Goal: Communication & Community: Answer question/provide support

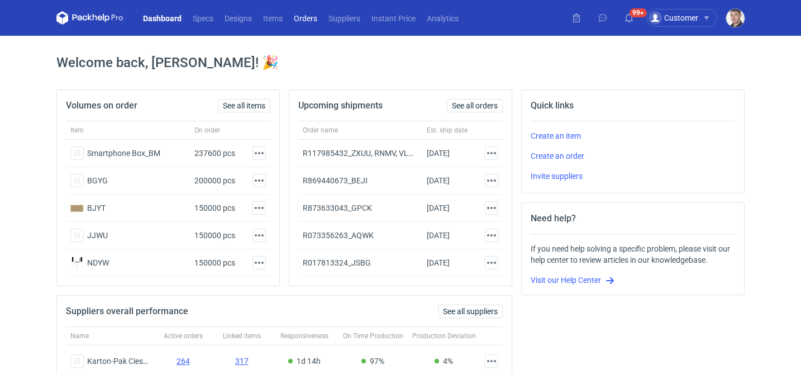
click at [306, 18] on link "Orders" at bounding box center [305, 17] width 35 height 13
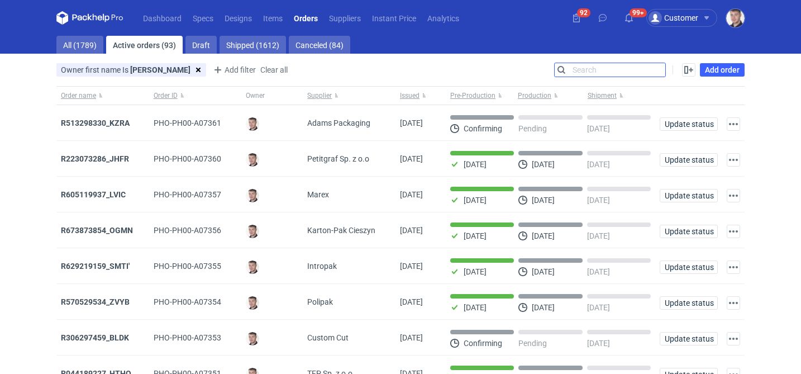
click at [657, 72] on input "Search" at bounding box center [610, 69] width 111 height 13
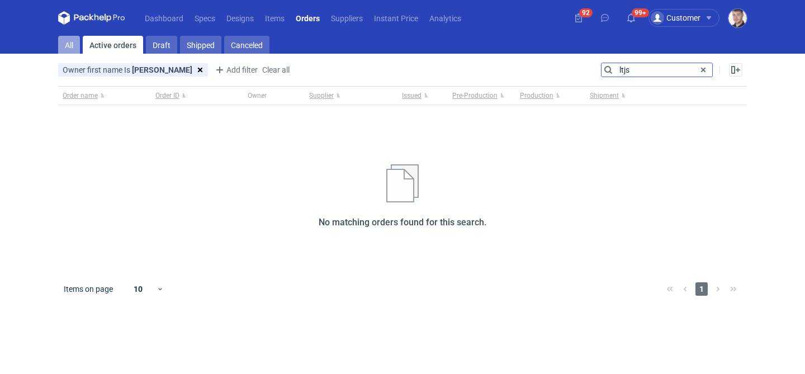
type input "ltjs"
click at [78, 46] on link "All" at bounding box center [69, 45] width 22 height 18
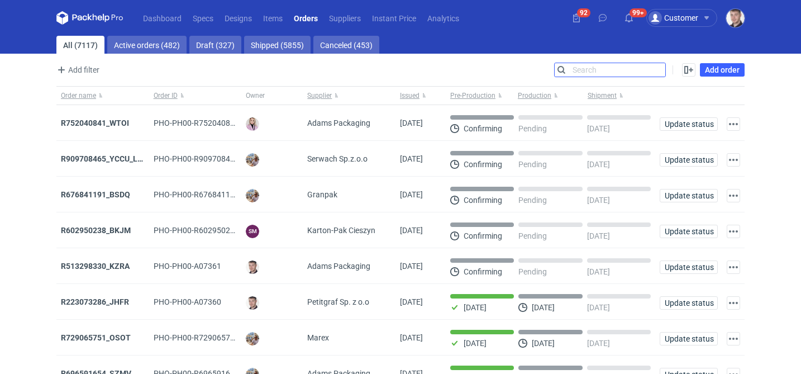
click at [578, 72] on input "Search" at bounding box center [610, 69] width 111 height 13
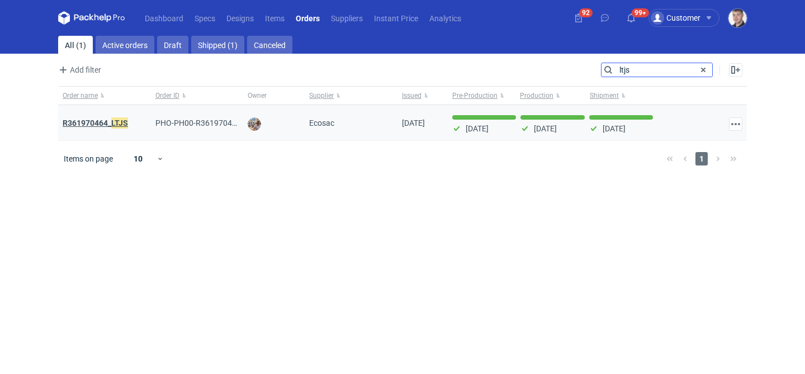
type input "ltjs"
click at [122, 121] on em "LTJS" at bounding box center [119, 123] width 17 height 12
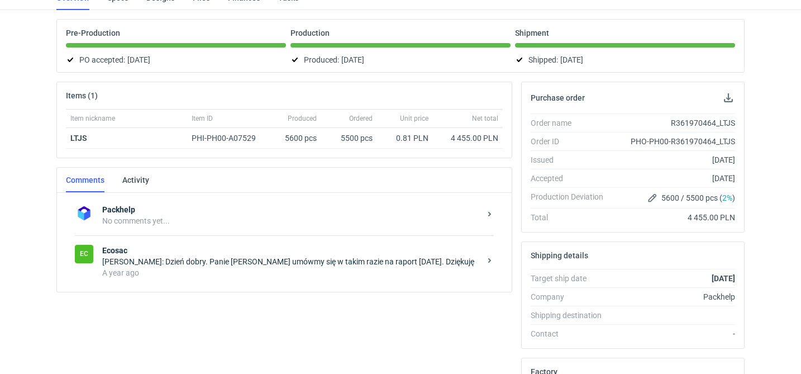
scroll to position [91, 0]
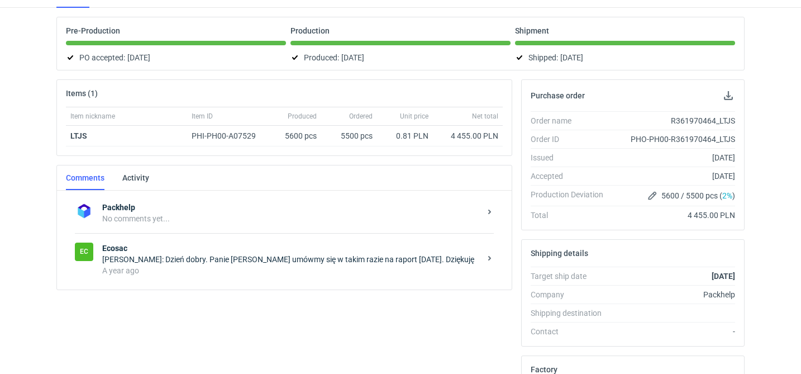
click at [259, 250] on strong "Ecosac" at bounding box center [291, 248] width 378 height 11
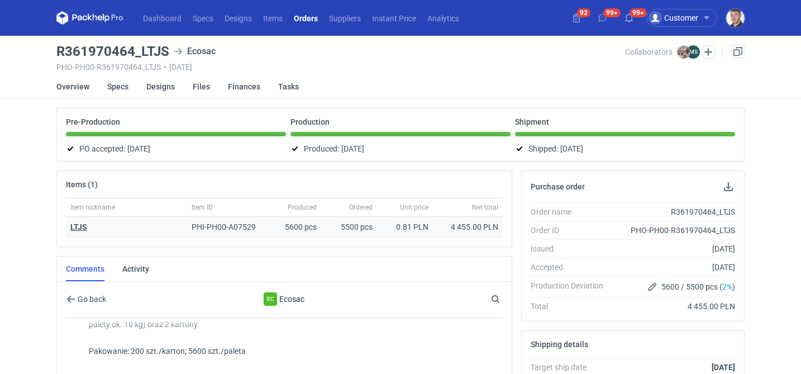
click at [79, 225] on strong "LTJS" at bounding box center [78, 226] width 17 height 9
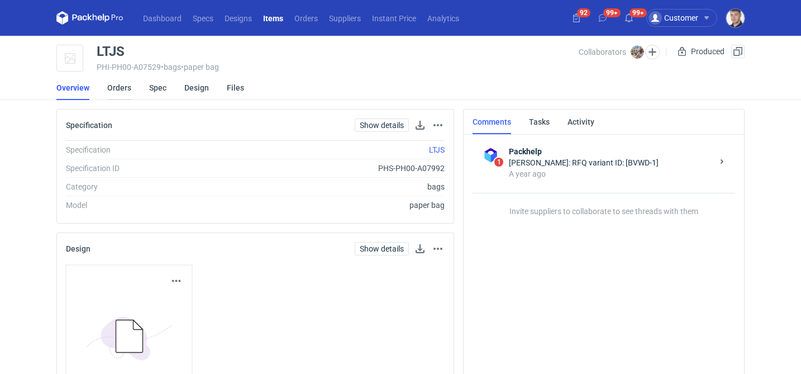
click at [121, 91] on link "Orders" at bounding box center [119, 87] width 24 height 25
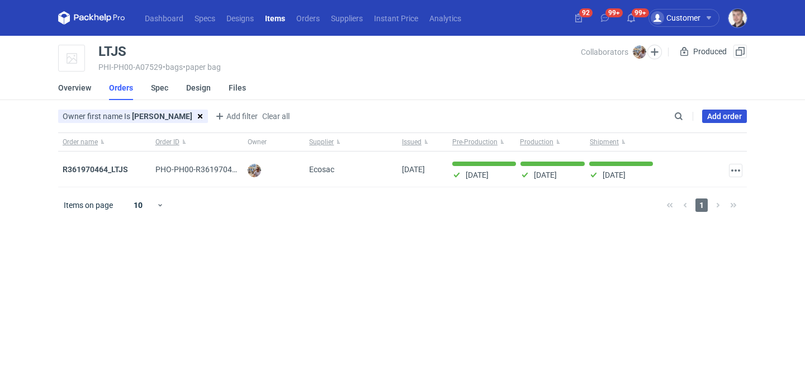
click at [727, 113] on link "Add order" at bounding box center [724, 116] width 45 height 13
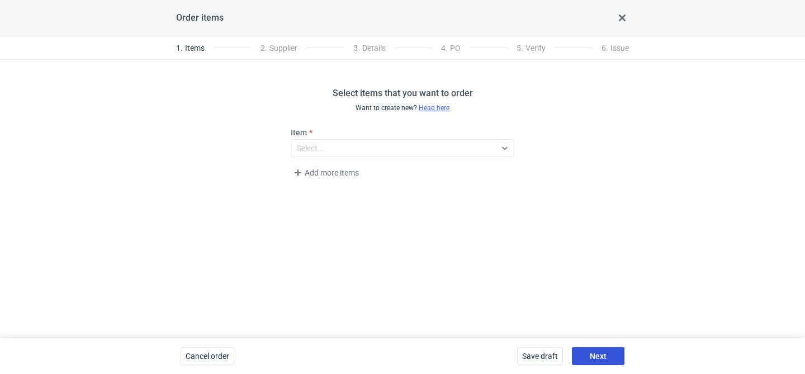
click at [595, 355] on span "Next" at bounding box center [598, 356] width 17 height 8
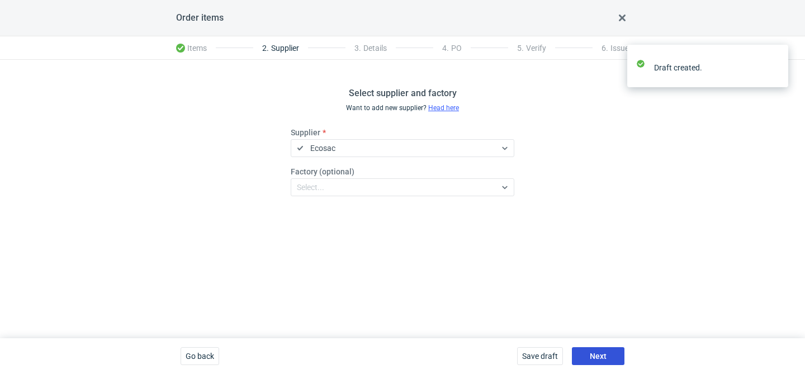
click at [595, 355] on span "Next" at bounding box center [598, 356] width 17 height 8
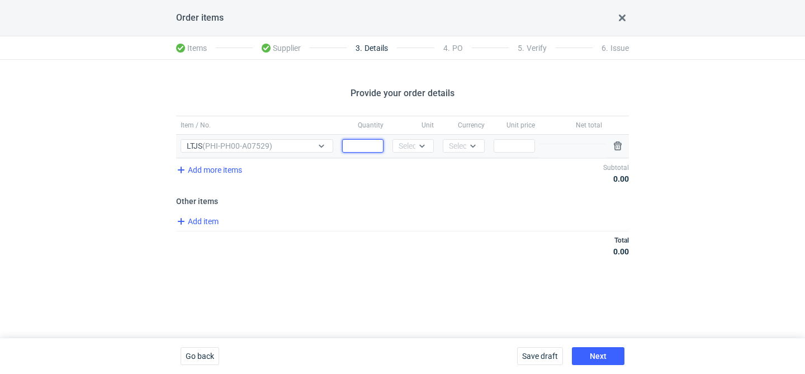
click at [365, 155] on div "Quantity" at bounding box center [363, 146] width 50 height 23
click at [373, 146] on input "Quantity" at bounding box center [362, 145] width 41 height 13
type input "5000"
click at [417, 154] on div "Unit Select..." at bounding box center [413, 146] width 50 height 23
click at [423, 146] on icon at bounding box center [422, 146] width 5 height 3
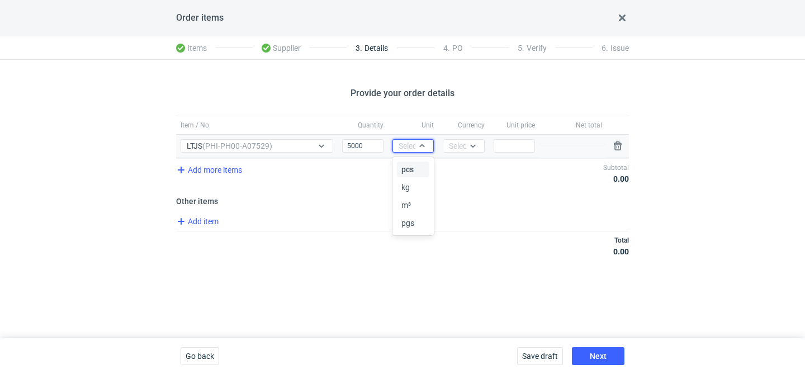
click at [411, 164] on span "pcs" at bounding box center [407, 169] width 12 height 11
click at [452, 149] on div "Select..." at bounding box center [462, 145] width 27 height 11
click at [452, 163] on div "PLN" at bounding box center [463, 170] width 32 height 16
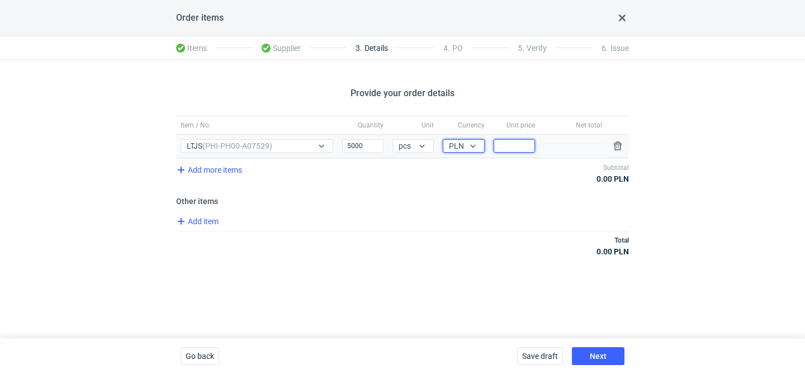
click at [525, 149] on input "Price" at bounding box center [513, 145] width 41 height 13
type input "0.58"
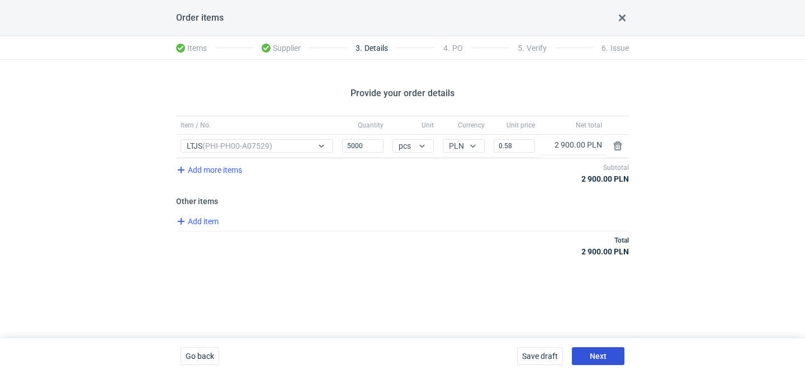
click at [591, 353] on span "Next" at bounding box center [598, 356] width 17 height 8
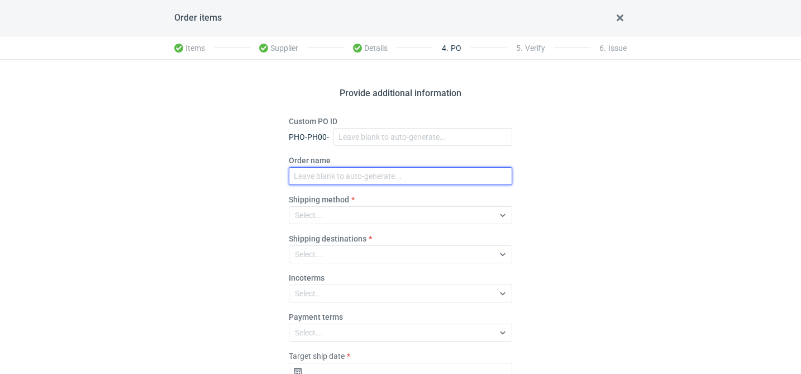
click at [317, 170] on input "Order name" at bounding box center [401, 176] width 224 height 18
paste input "R136520850"
type input "R136520850_IBQO"
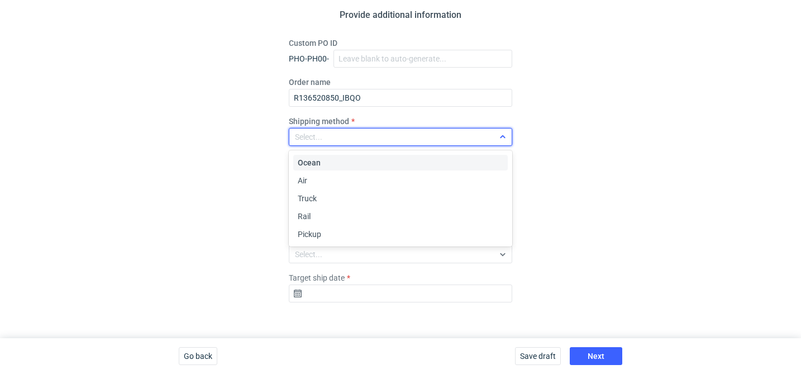
click at [334, 130] on div "Select..." at bounding box center [391, 137] width 205 height 16
click at [321, 235] on span "Pickup" at bounding box center [309, 234] width 23 height 11
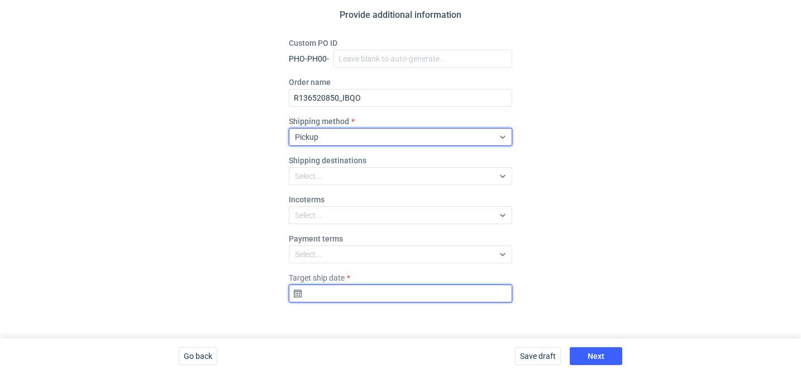
click at [346, 298] on input "Target ship date" at bounding box center [401, 293] width 224 height 18
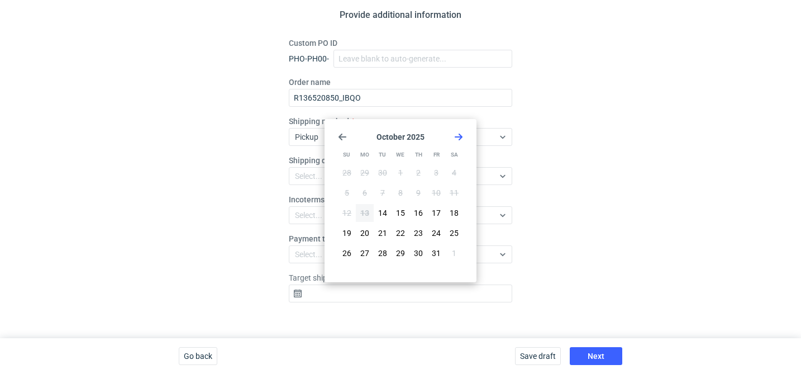
click at [458, 135] on icon "Go forward 1 month" at bounding box center [458, 136] width 9 height 9
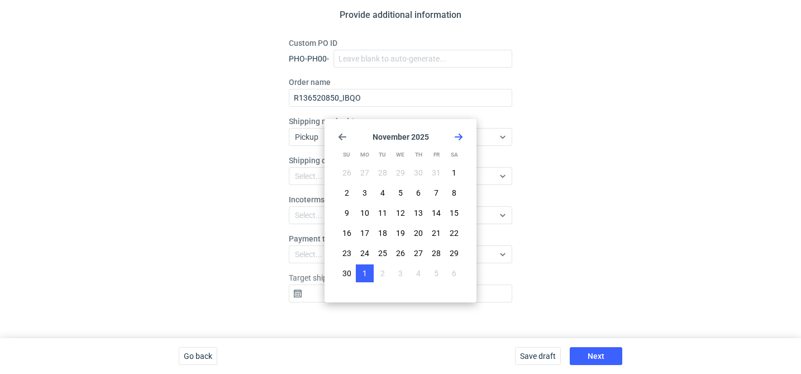
click at [365, 275] on span "1" at bounding box center [365, 273] width 4 height 11
type input "2025-12-01"
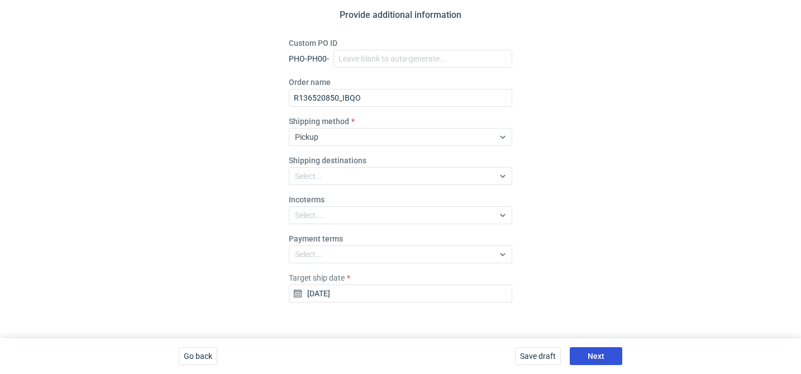
click at [592, 350] on button "Next" at bounding box center [596, 356] width 53 height 18
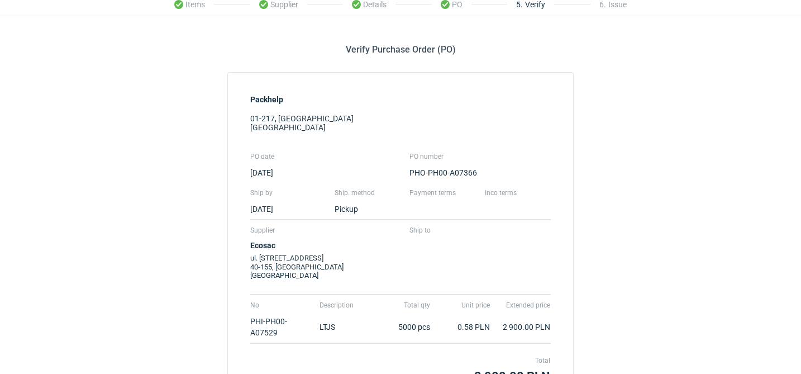
scroll to position [157, 0]
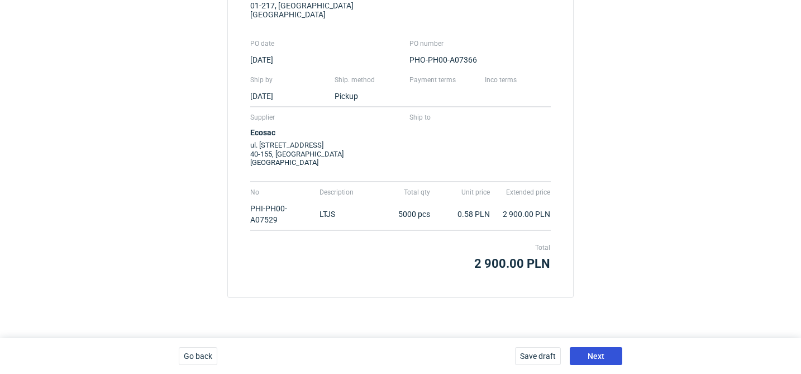
click at [598, 355] on span "Next" at bounding box center [596, 356] width 17 height 8
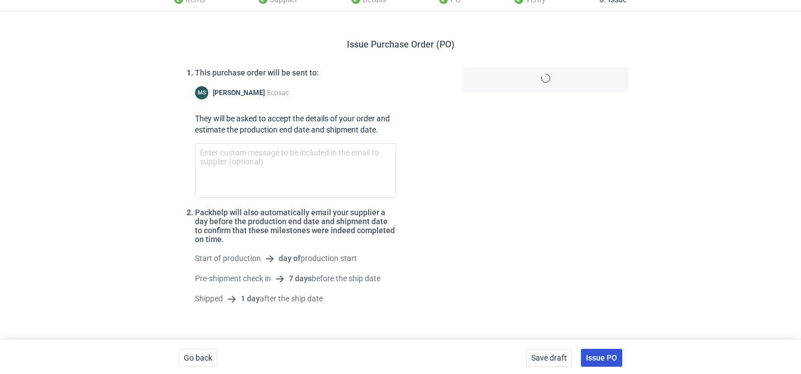
scroll to position [50, 0]
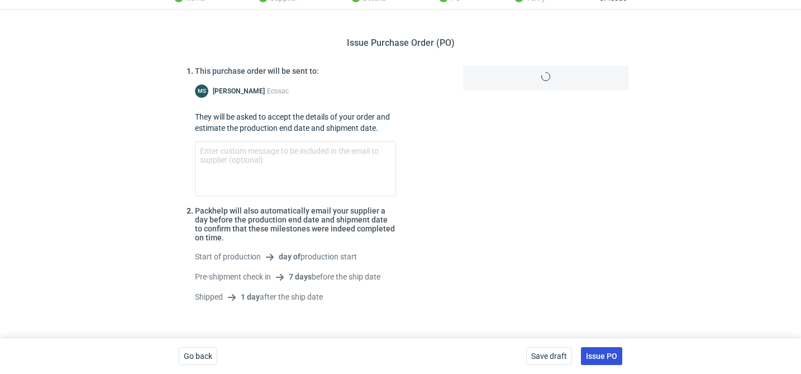
click at [598, 355] on span "Issue PO" at bounding box center [601, 356] width 31 height 8
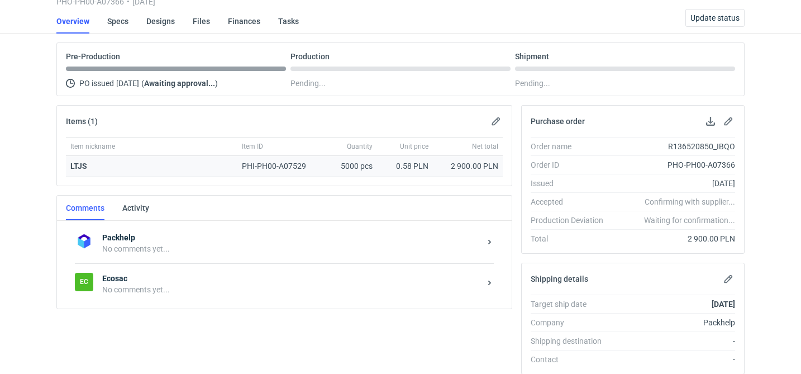
scroll to position [88, 0]
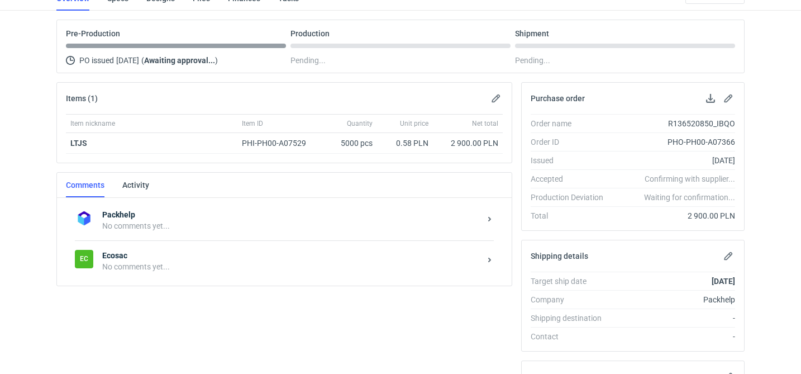
click at [200, 267] on div "No comments yet..." at bounding box center [291, 266] width 378 height 11
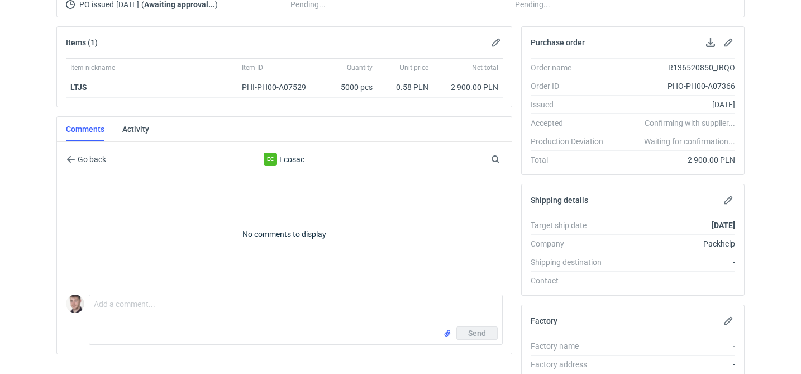
scroll to position [167, 0]
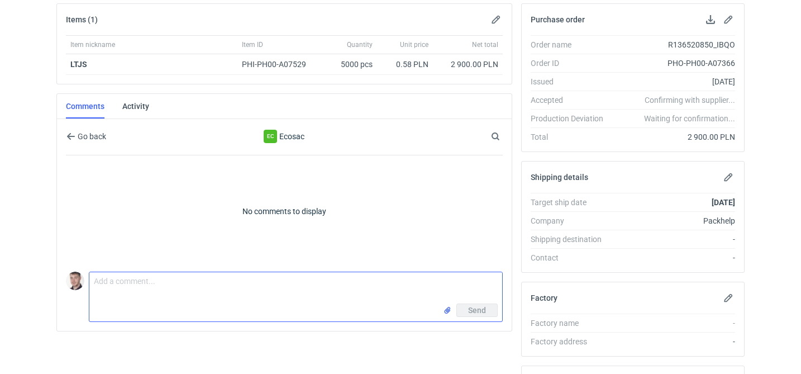
click at [160, 283] on textarea "Comment message" at bounding box center [295, 287] width 413 height 31
paste textarea "CBUF - 1"
click at [129, 294] on textarea "wycena CBUF - 1 powtórka LTJS 1:1 o" at bounding box center [295, 287] width 413 height 31
click at [145, 293] on textarea "wycena CBUF - 1 powtórka LTJS 1:1 o" at bounding box center [295, 287] width 413 height 31
click at [173, 295] on textarea "wycena CBUF - 1 powtórka LTJS 1:1 o" at bounding box center [295, 287] width 413 height 31
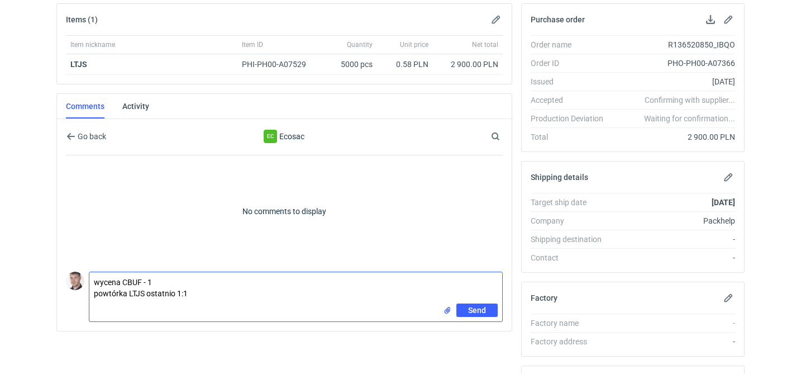
type textarea "wycena CBUF - 1 powtórka LTJS ostatnio 1:1"
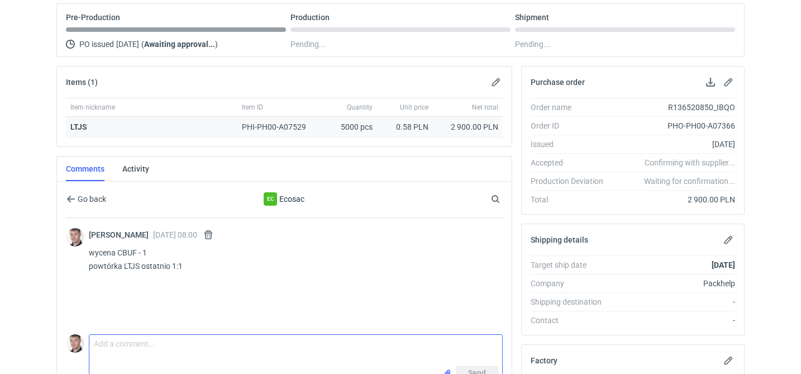
scroll to position [0, 0]
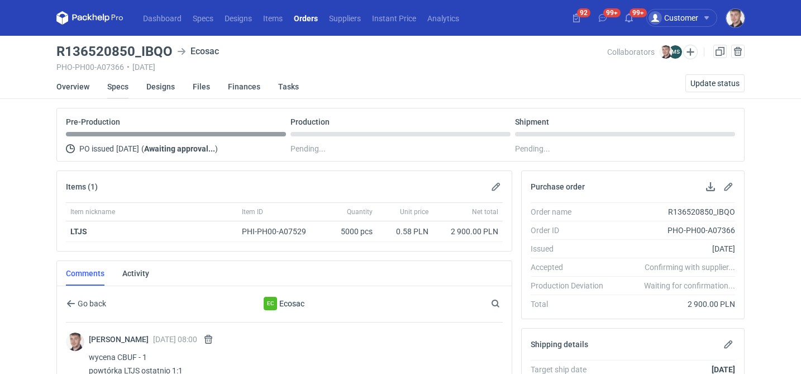
click at [110, 80] on link "Specs" at bounding box center [117, 86] width 21 height 25
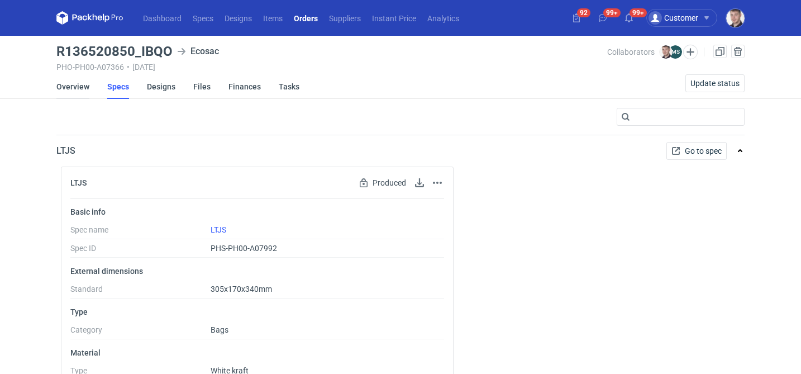
click at [78, 90] on link "Overview" at bounding box center [72, 86] width 33 height 25
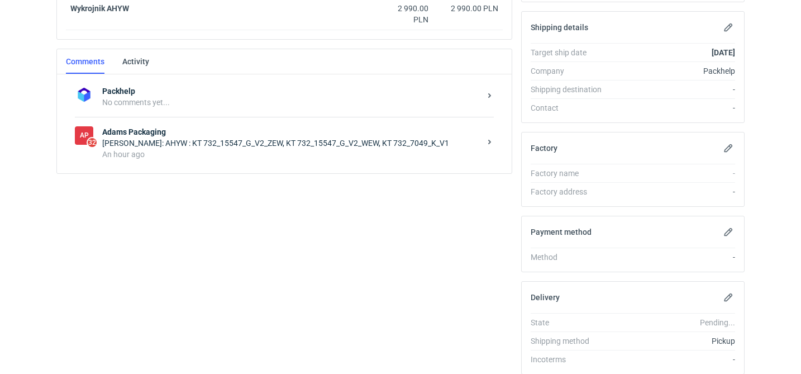
click at [314, 163] on div "AP 32 Adams Packaging [PERSON_NAME]: AHYW : KT 732_15547_G_V2_ZEW, KT 732_15547…" at bounding box center [284, 143] width 419 height 52
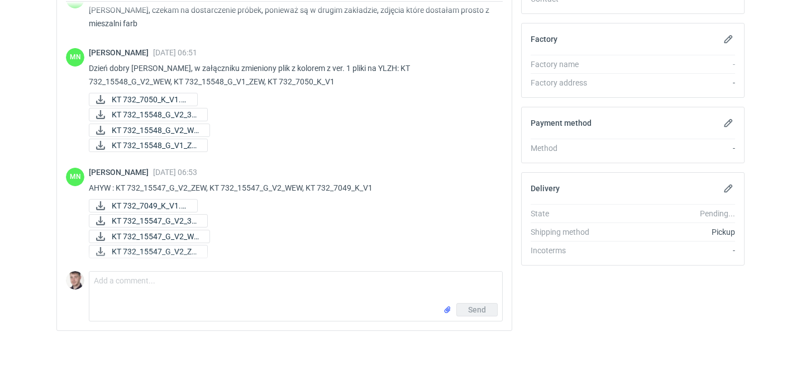
scroll to position [439, 0]
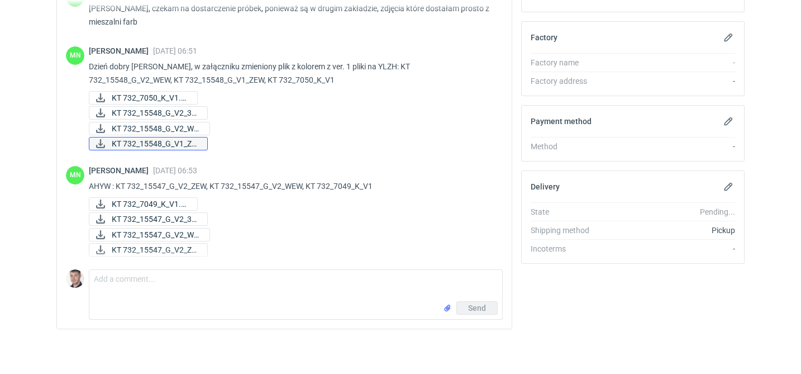
click at [179, 143] on span "KT 732_15548_G_V1_ZE..." at bounding box center [155, 143] width 87 height 12
click at [207, 127] on link "KT 732_15548_G_V2_WE..." at bounding box center [149, 128] width 121 height 13
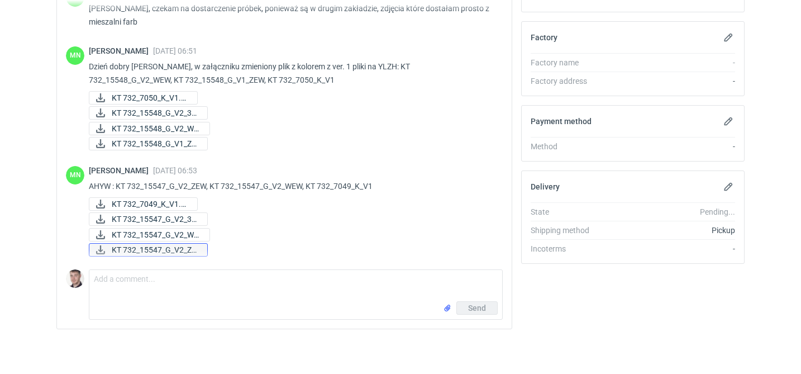
click at [193, 249] on span "KT 732_15547_G_V2_ZE..." at bounding box center [155, 250] width 87 height 12
click at [201, 231] on span "KT 732_15547_G_V2_WE..." at bounding box center [156, 235] width 89 height 12
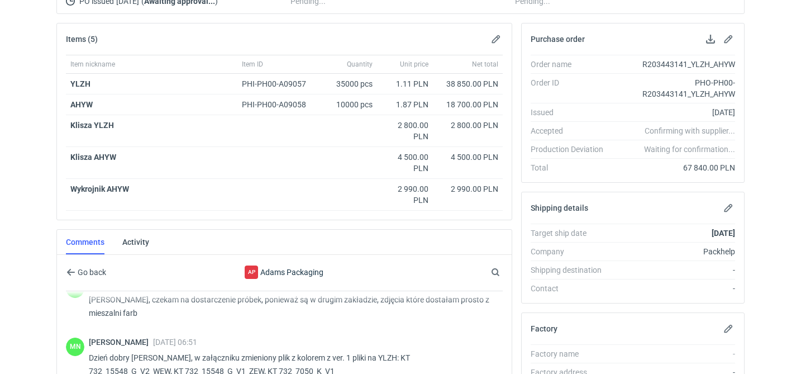
scroll to position [0, 0]
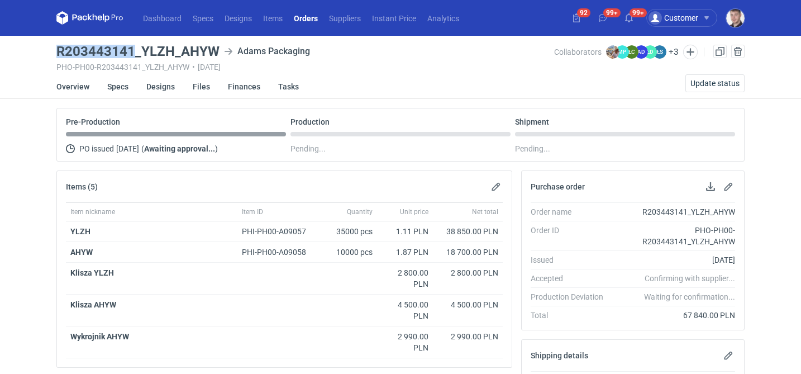
drag, startPoint x: 56, startPoint y: 51, endPoint x: 132, endPoint y: 47, distance: 75.6
click at [132, 48] on h3 "R203443141_YLZH_AHYW" at bounding box center [137, 51] width 163 height 13
copy h3 "R203443141"
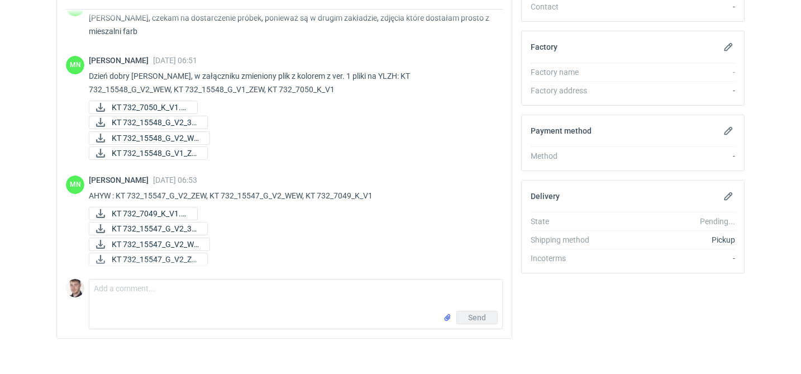
scroll to position [439, 0]
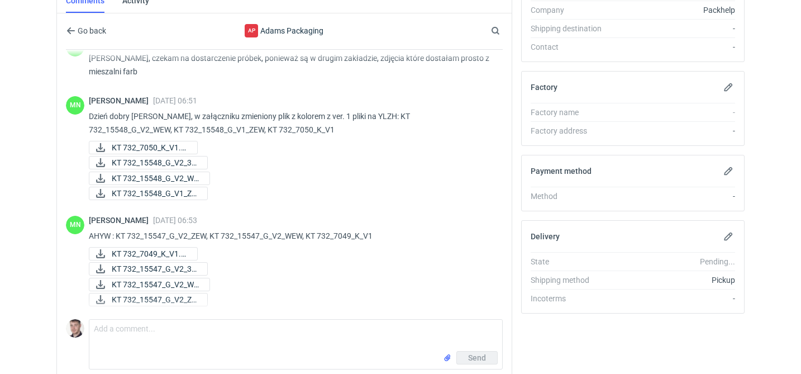
scroll to position [0, 0]
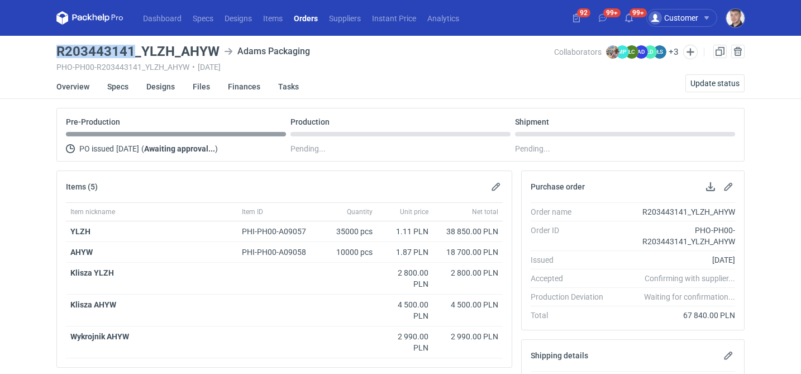
drag, startPoint x: 51, startPoint y: 53, endPoint x: 132, endPoint y: 51, distance: 81.1
click at [132, 51] on div "Dashboard Specs Designs Items Orders Suppliers Instant Price Analytics 92 99+ 9…" at bounding box center [400, 187] width 801 height 374
copy h3 "R203443141"
click at [117, 92] on link "Specs" at bounding box center [117, 86] width 21 height 25
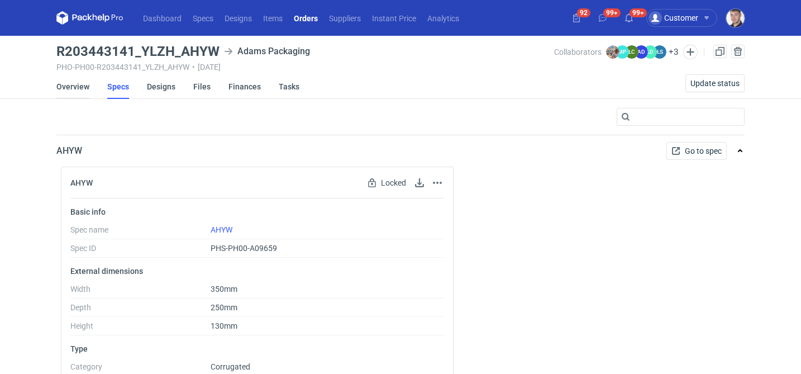
click at [71, 90] on link "Overview" at bounding box center [72, 86] width 33 height 25
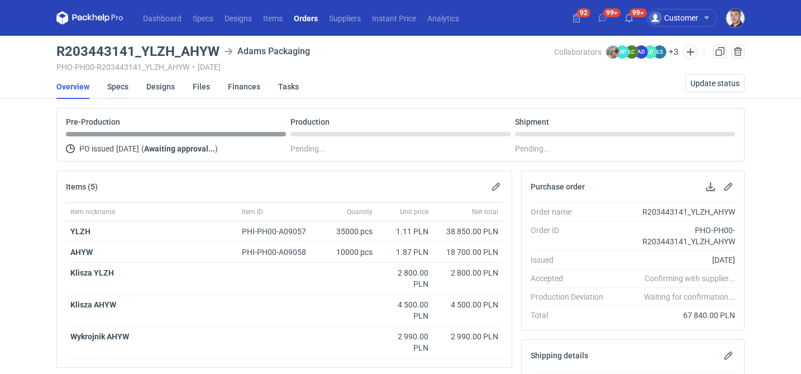
click at [114, 83] on link "Specs" at bounding box center [117, 86] width 21 height 25
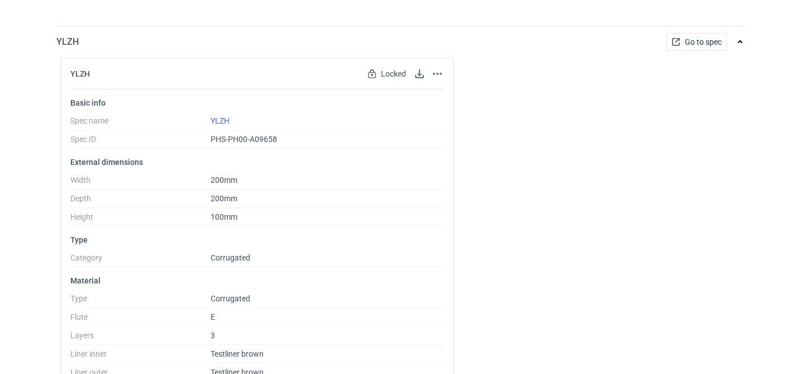
scroll to position [1128, 0]
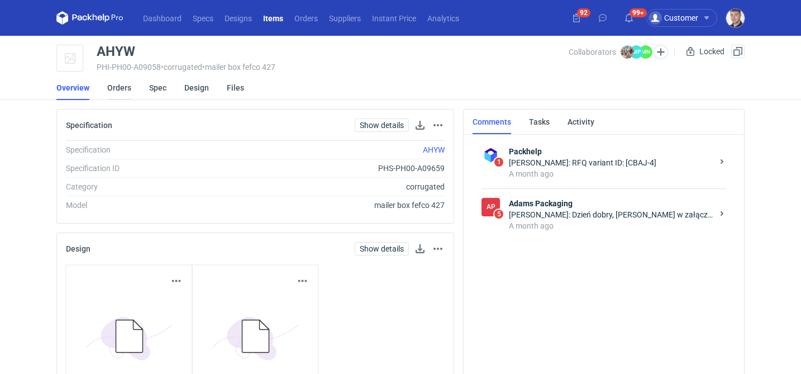
click at [124, 88] on link "Orders" at bounding box center [119, 87] width 24 height 25
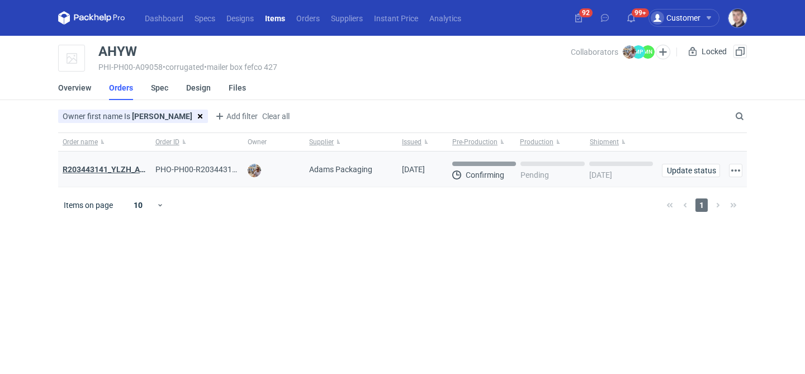
click at [107, 168] on strong "R203443141_YLZH_AHYW" at bounding box center [110, 169] width 94 height 9
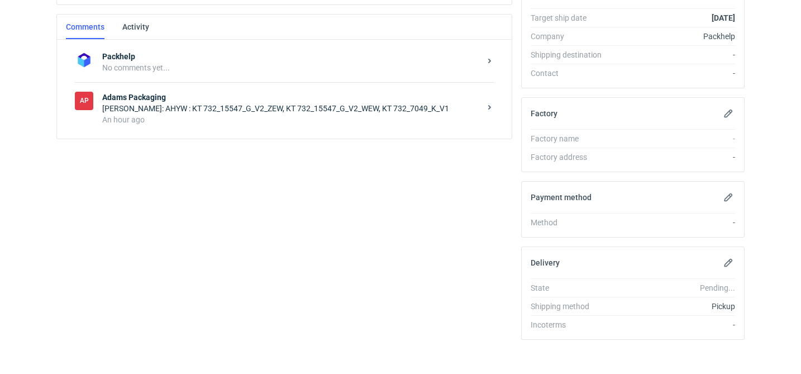
scroll to position [373, 0]
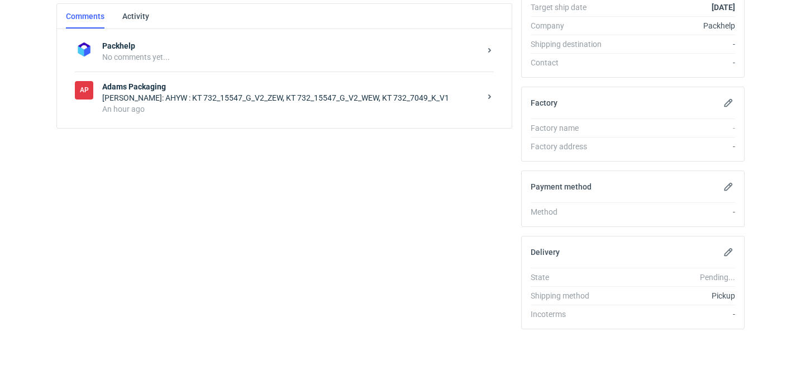
click at [213, 94] on div "[PERSON_NAME]: AHYW : KT 732_15547_G_V2_ZEW, KT 732_15547_G_V2_WEW, KT 732_7049…" at bounding box center [291, 97] width 378 height 11
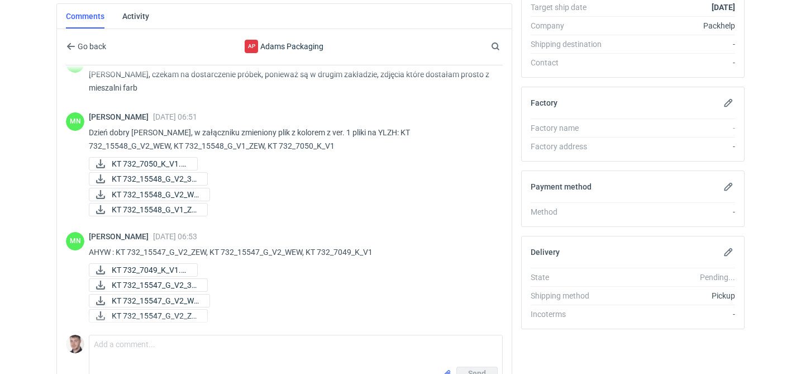
scroll to position [1194, 0]
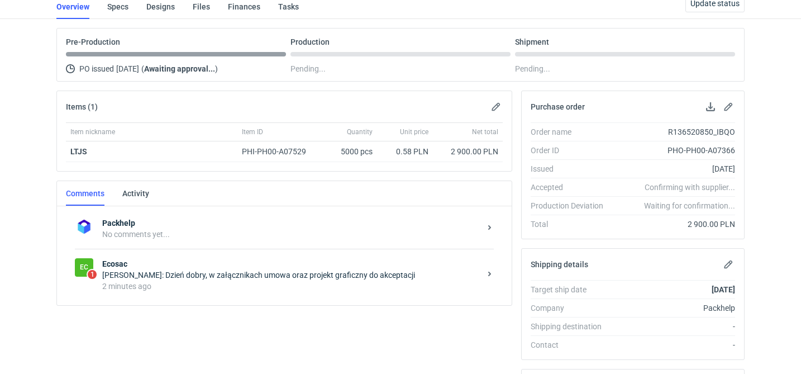
scroll to position [139, 0]
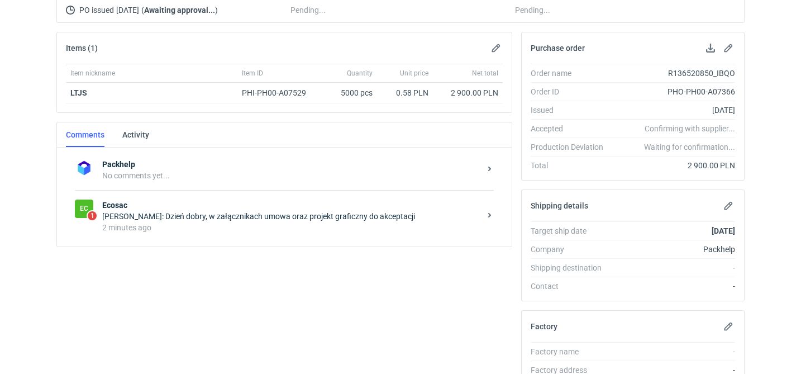
click at [276, 234] on div "Ec 1 Ecosac Michał Sokołowski: Dzień dobry, w załącznikach umowa oraz projekt g…" at bounding box center [284, 216] width 419 height 52
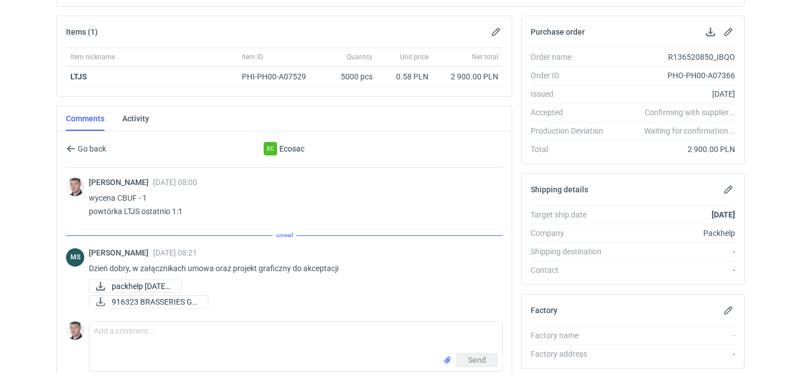
scroll to position [162, 0]
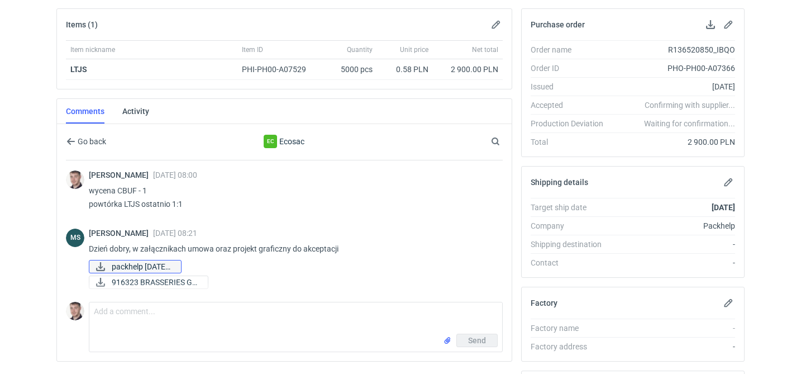
click at [171, 268] on span "packhelp 13.10.2025...." at bounding box center [142, 266] width 60 height 12
click at [178, 279] on span "916323 BRASSERIES GE..." at bounding box center [155, 282] width 87 height 12
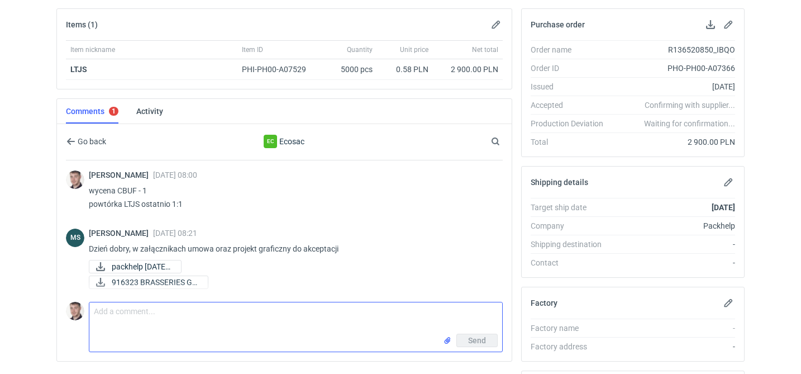
click at [134, 308] on textarea "Comment message" at bounding box center [295, 317] width 413 height 31
type textarea "akceptuje"
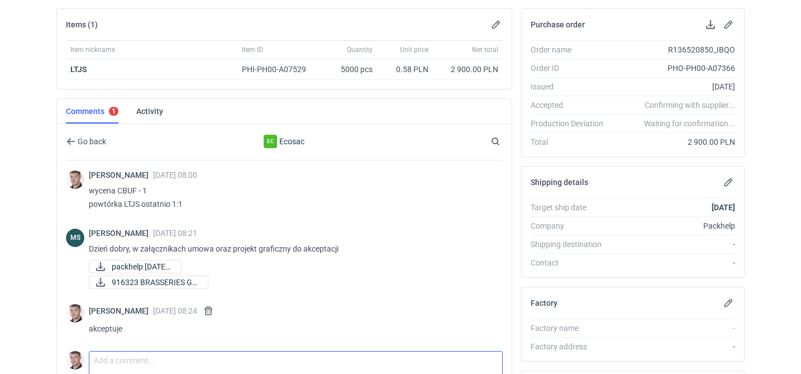
scroll to position [0, 0]
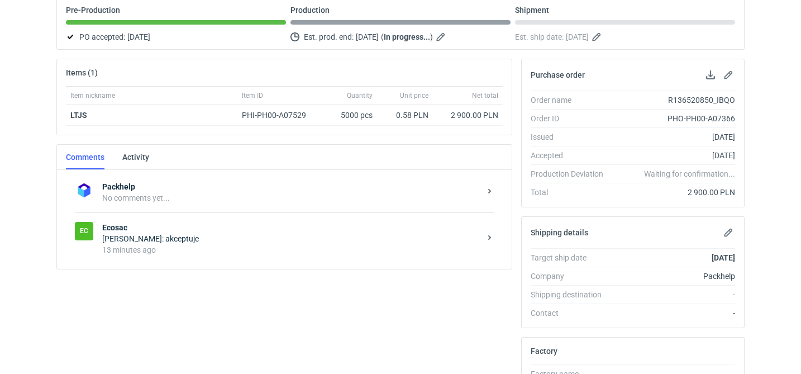
scroll to position [144, 0]
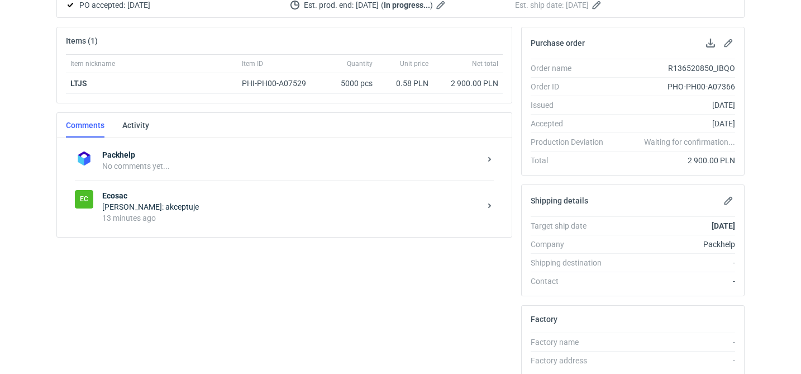
click at [229, 205] on div "[PERSON_NAME]: akceptuje" at bounding box center [291, 206] width 378 height 11
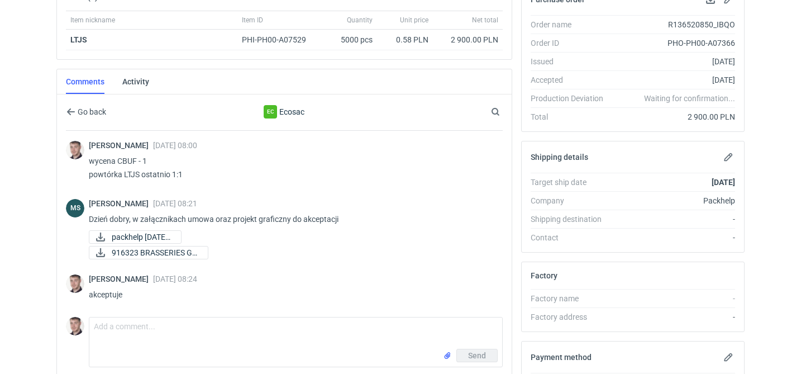
scroll to position [208, 0]
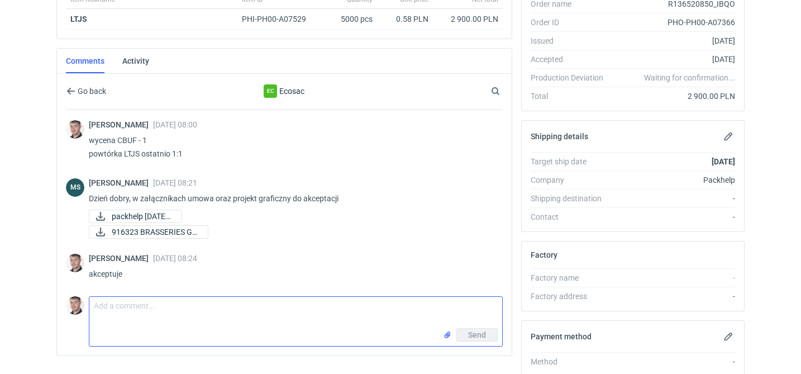
click at [163, 300] on textarea "Comment message" at bounding box center [295, 312] width 413 height 31
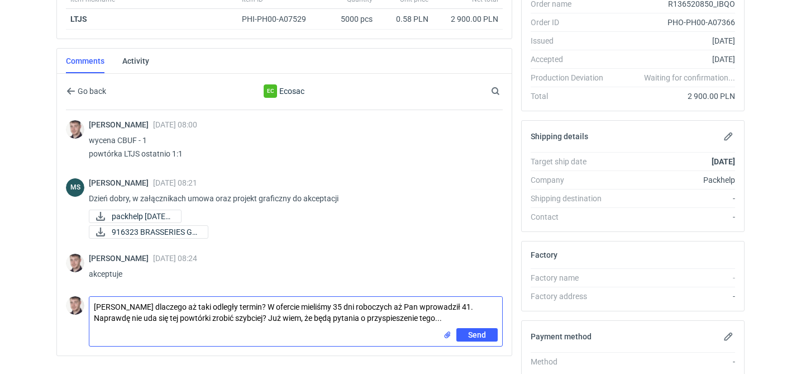
type textarea "Panie Michale dlaczego aż taki odległy termin? W ofercie mieliśmy 35 dni robocz…"
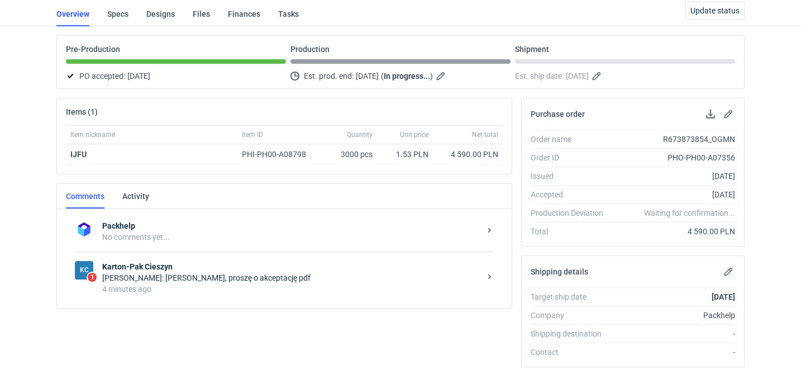
scroll to position [90, 0]
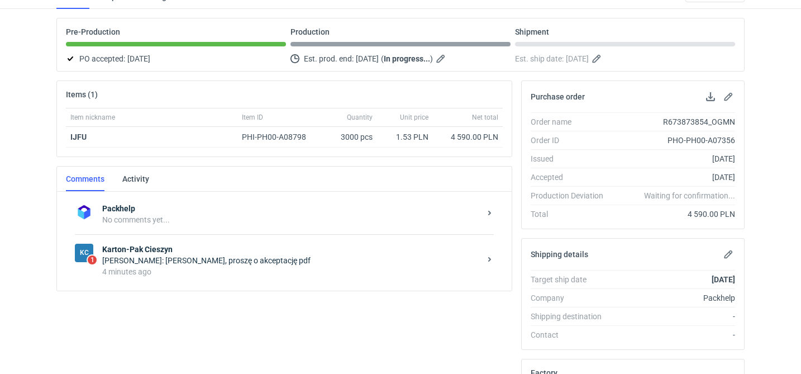
click at [269, 270] on div "4 minutes ago" at bounding box center [291, 271] width 378 height 11
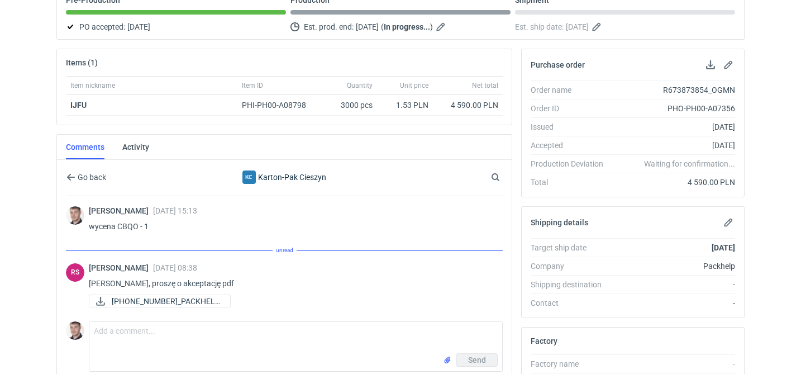
scroll to position [124, 0]
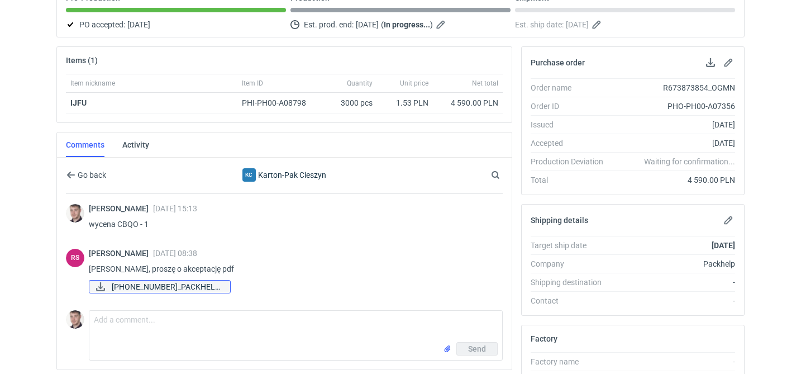
click at [173, 292] on span "[PHONE_NUMBER]_PACKHELP..." at bounding box center [167, 287] width 110 height 12
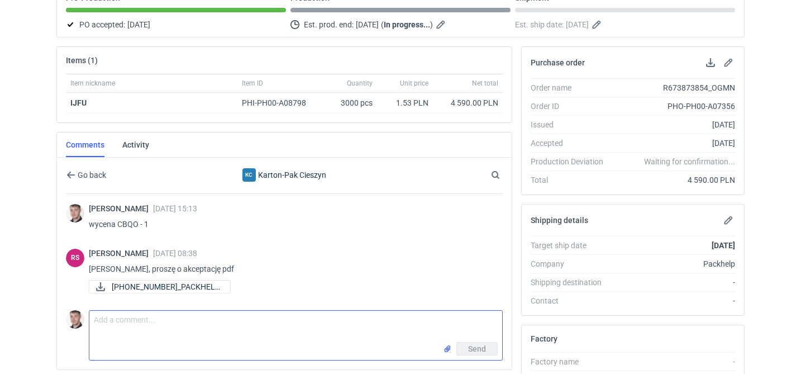
click at [163, 313] on textarea "Comment message" at bounding box center [295, 326] width 413 height 31
type textarea "akceptuje"
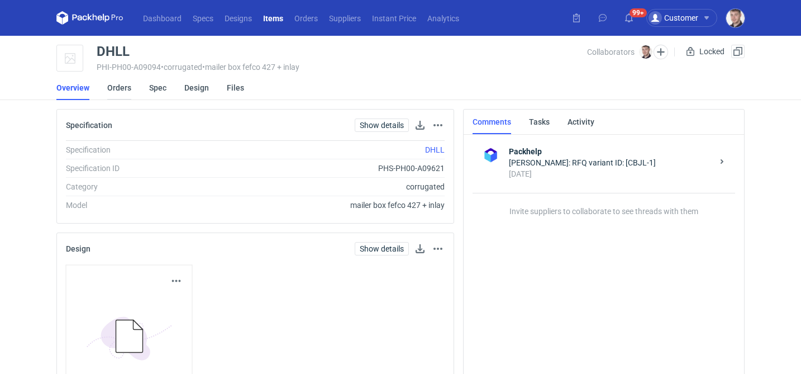
click at [120, 90] on link "Orders" at bounding box center [119, 87] width 24 height 25
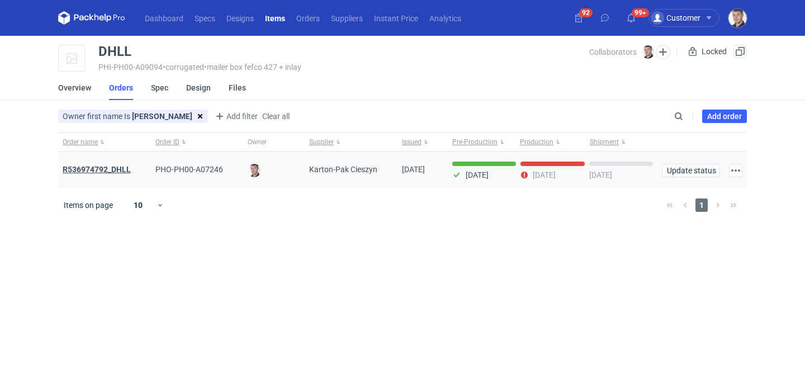
click at [113, 169] on strong "R536974792_DHLL" at bounding box center [97, 169] width 68 height 9
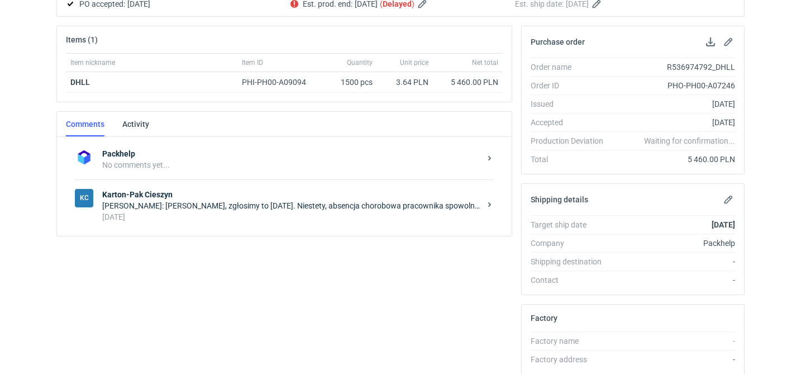
click at [213, 202] on div "Rafał Stani: Panie Macieju, zgłosimy to w poniedziałek. Niestety, absencja chor…" at bounding box center [291, 205] width 378 height 11
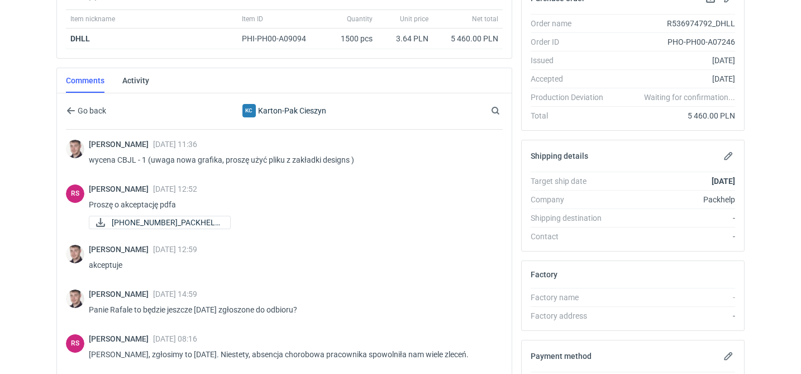
scroll to position [358, 0]
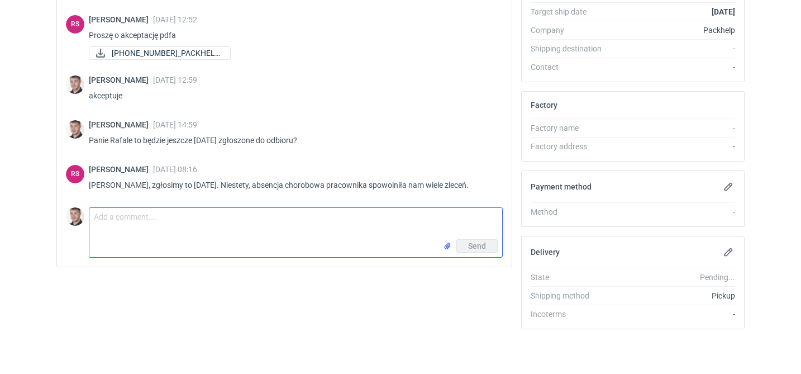
click at [333, 212] on textarea "Comment message" at bounding box center [295, 223] width 413 height 31
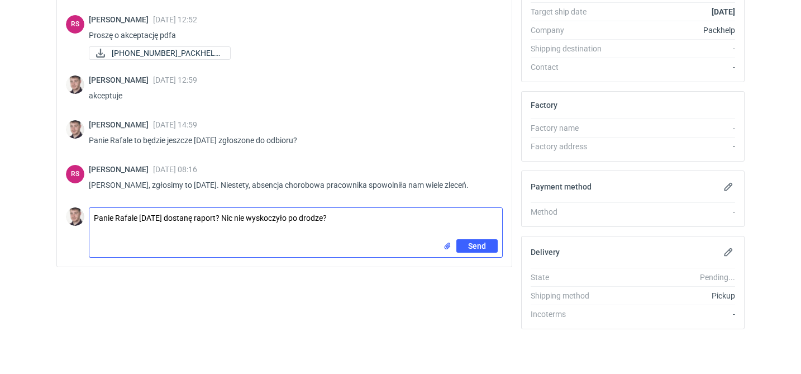
type textarea "Panie Rafale dzisiaj dostanę raport? Nic nie wyskoczyło po drodze?"
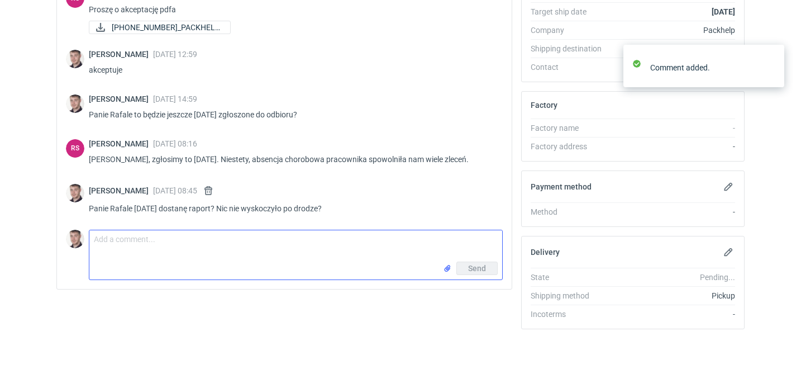
scroll to position [26, 0]
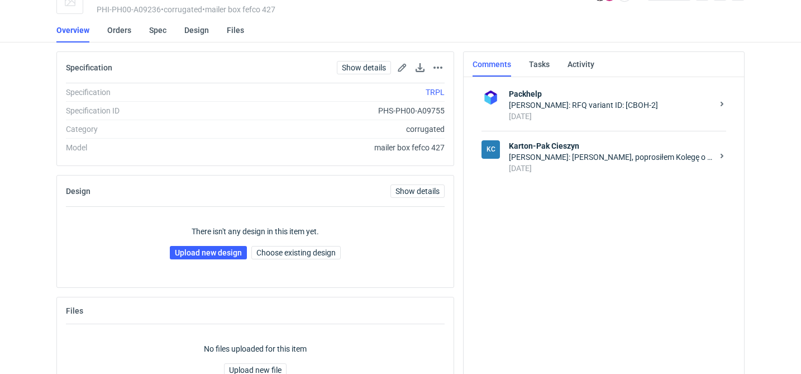
scroll to position [73, 0]
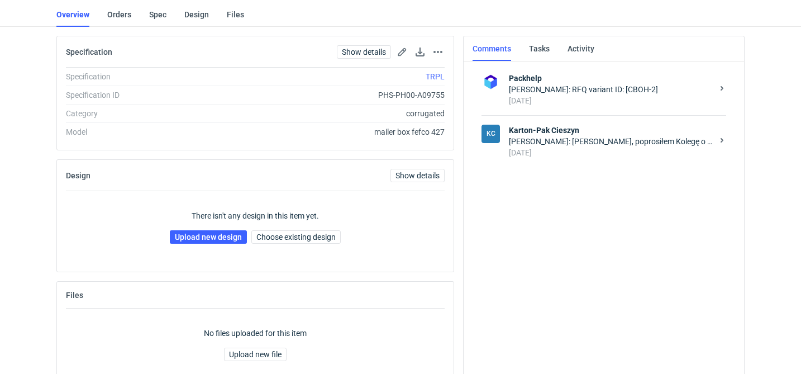
click at [592, 145] on div "[PERSON_NAME]: [PERSON_NAME], poprosiłem Kolegę o pilne zajęcie się tą sprawą." at bounding box center [611, 141] width 204 height 11
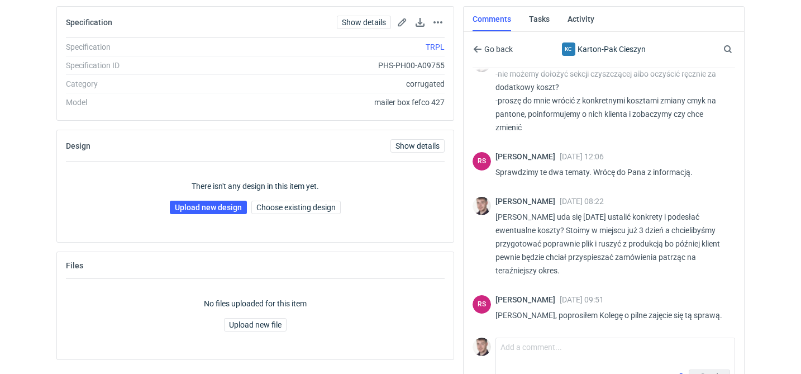
scroll to position [126, 0]
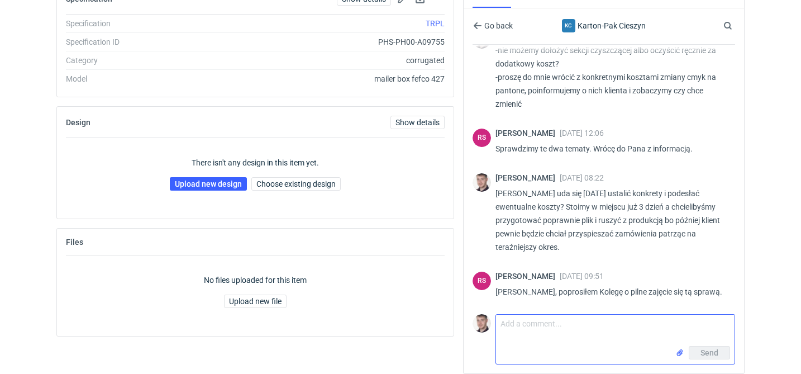
click at [575, 332] on textarea "Comment message" at bounding box center [615, 330] width 239 height 31
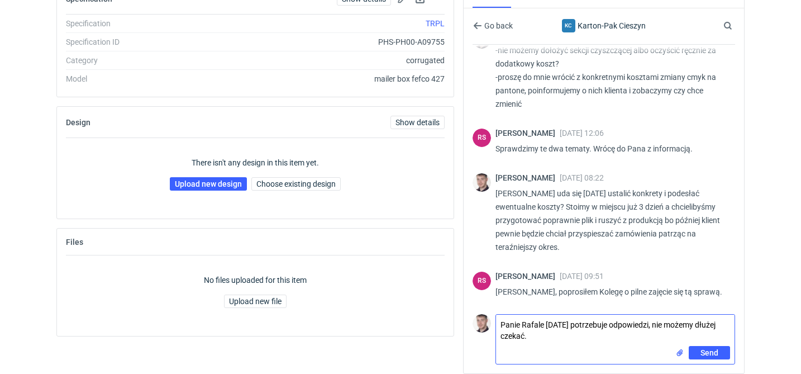
type textarea "Panie Rafale [DATE] potrzebuje odpowiedzi, nie możemy dłużej czekać."
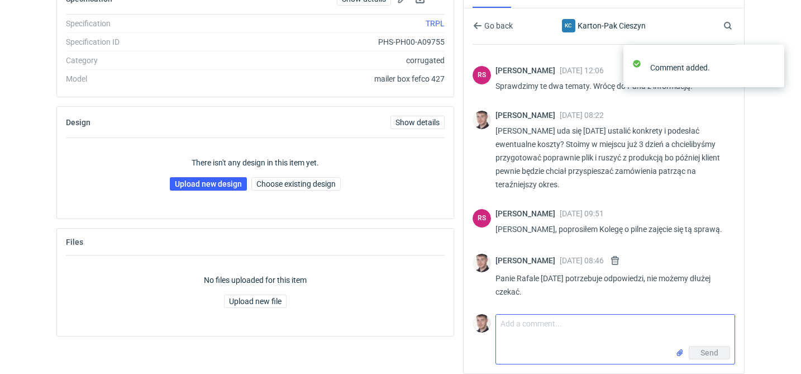
scroll to position [429, 0]
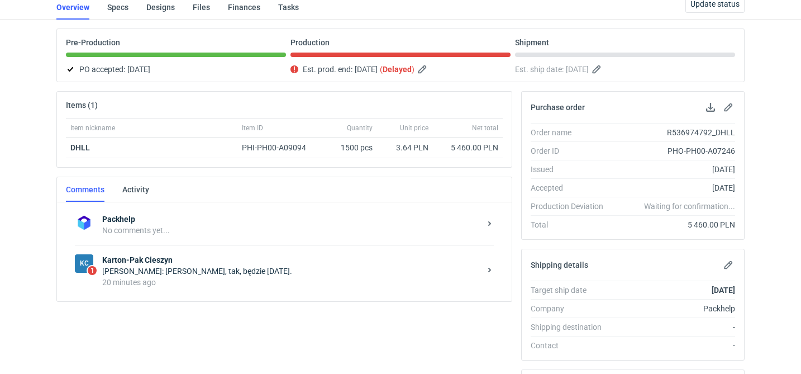
scroll to position [101, 0]
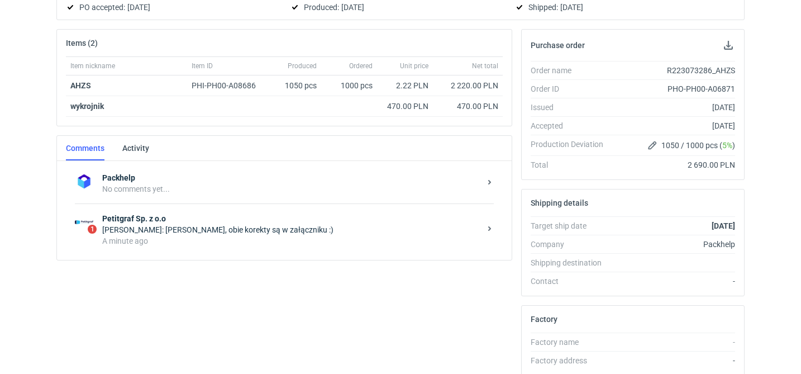
click at [278, 241] on div "A minute ago" at bounding box center [291, 240] width 378 height 11
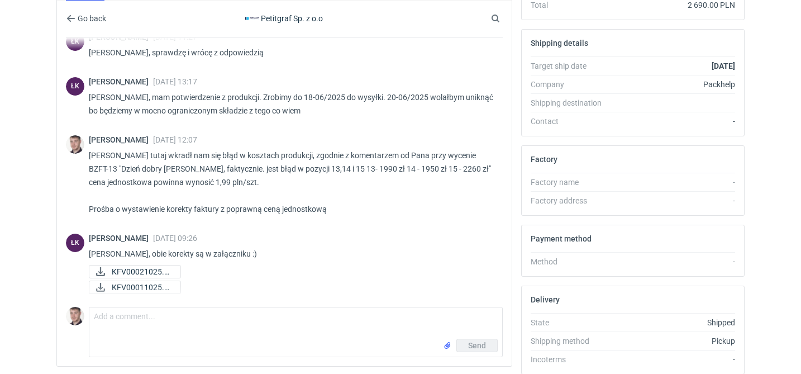
scroll to position [303, 0]
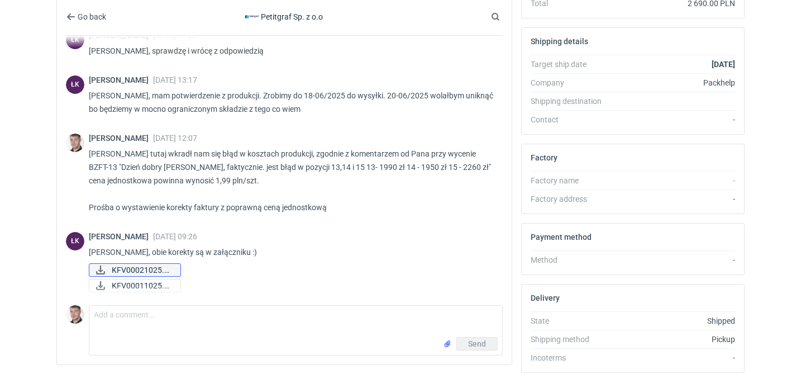
click at [148, 269] on span "KFV00021025.pdf" at bounding box center [142, 270] width 60 height 12
click at [115, 284] on span "KFV00011025.pdf" at bounding box center [142, 285] width 60 height 12
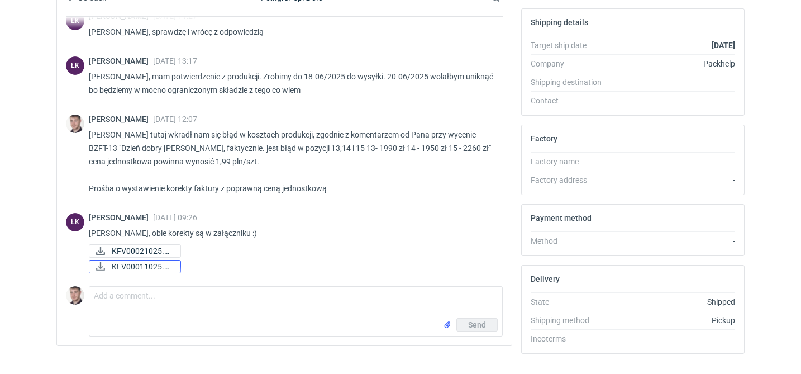
scroll to position [346, 0]
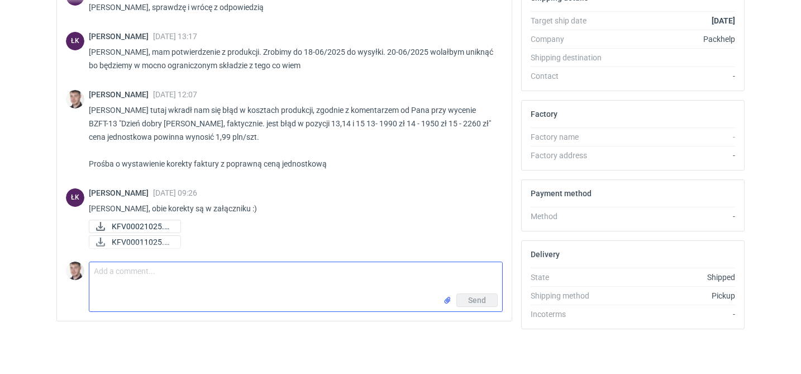
click at [197, 275] on textarea "Comment message" at bounding box center [295, 277] width 413 height 31
type textarea "dziękuję pięknie"
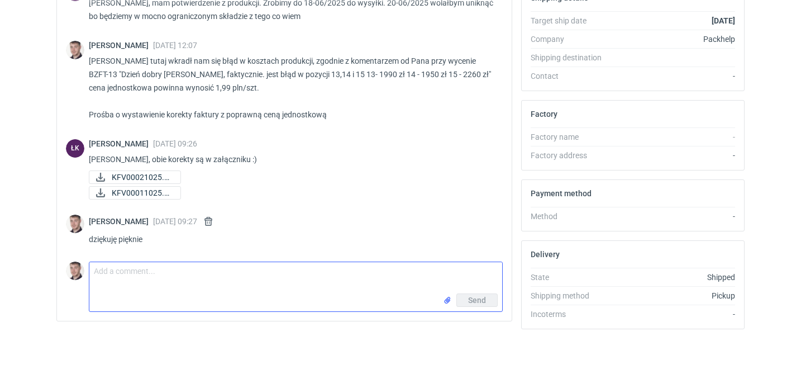
scroll to position [0, 0]
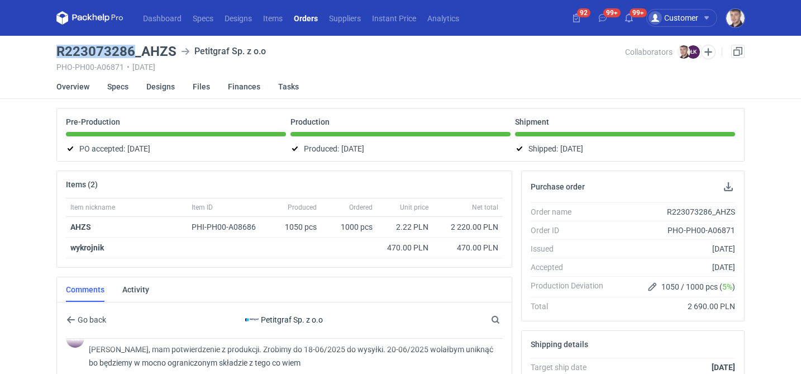
drag, startPoint x: 56, startPoint y: 49, endPoint x: 131, endPoint y: 46, distance: 74.9
click at [131, 46] on h3 "R223073286_AHZS" at bounding box center [116, 51] width 120 height 13
copy h3 "R223073286"
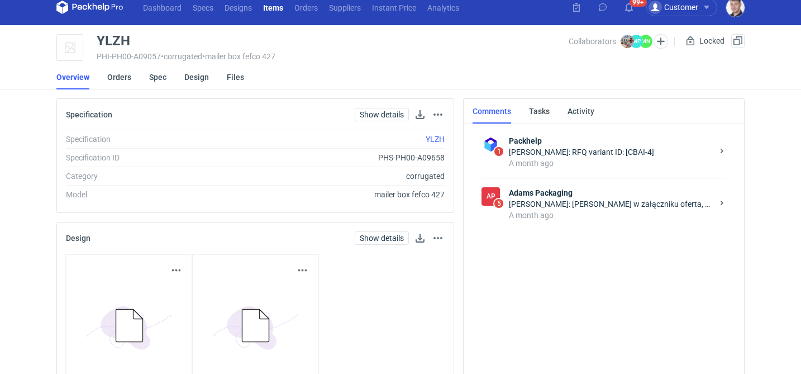
scroll to position [17, 0]
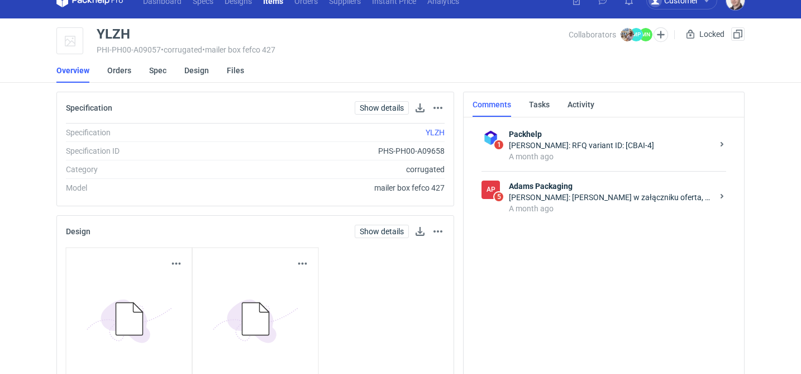
click at [133, 72] on li "Orders" at bounding box center [128, 70] width 42 height 25
click at [122, 72] on link "Orders" at bounding box center [119, 70] width 24 height 25
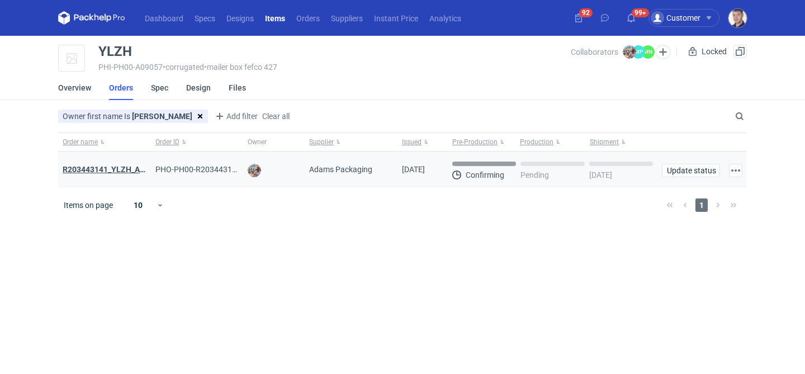
click at [117, 168] on strong "R203443141_YLZH_AHYW" at bounding box center [110, 169] width 94 height 9
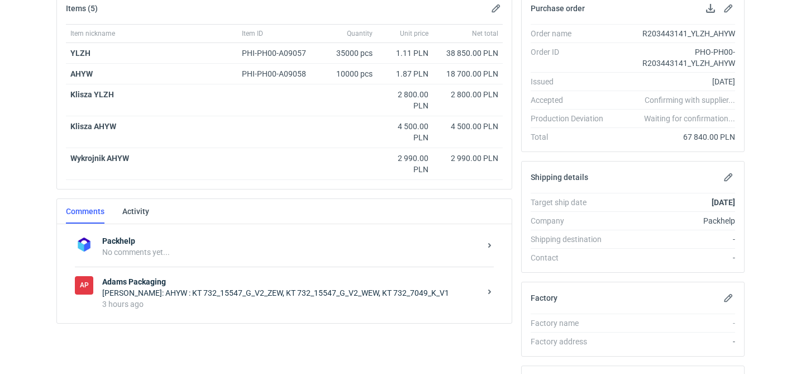
scroll to position [201, 0]
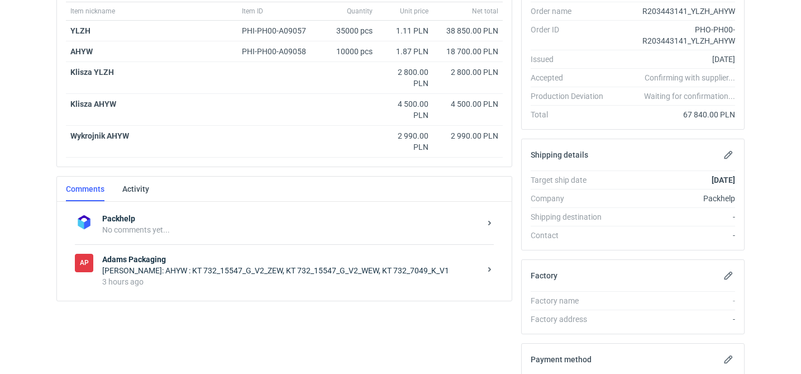
click at [294, 278] on div "3 hours ago" at bounding box center [291, 281] width 378 height 11
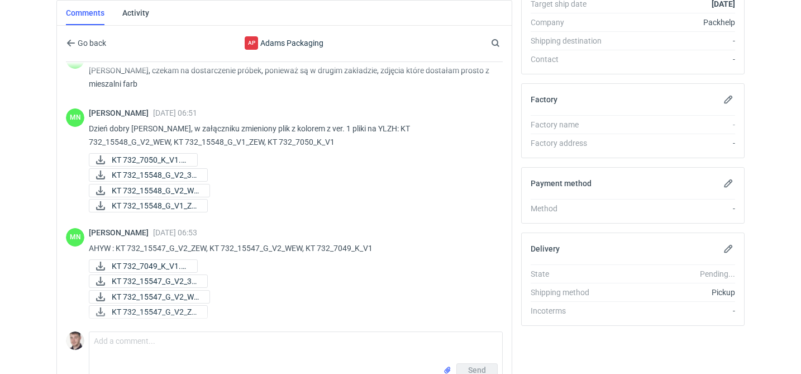
scroll to position [380, 0]
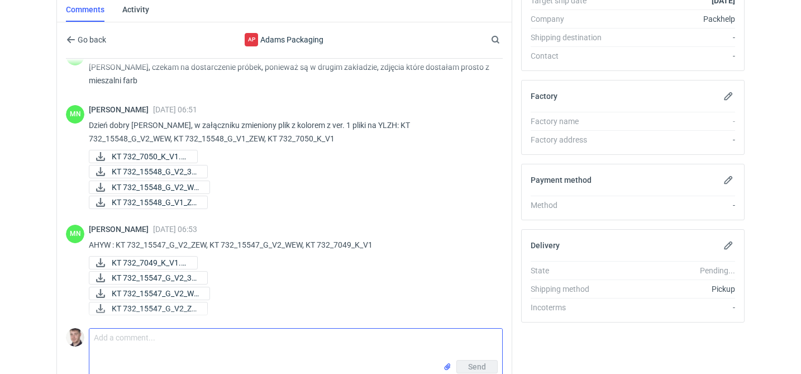
click at [168, 343] on textarea "Comment message" at bounding box center [295, 344] width 413 height 31
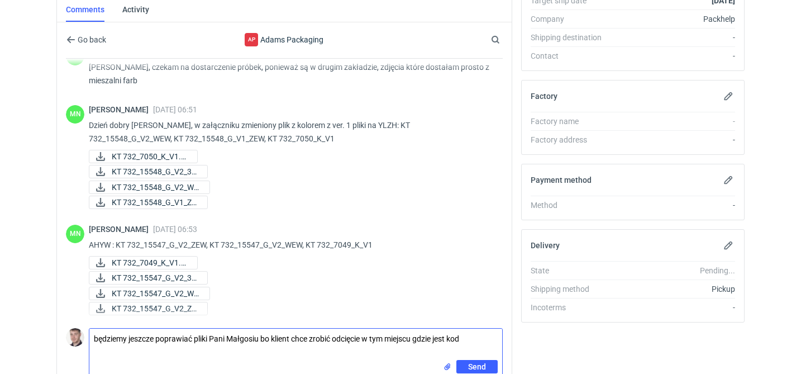
type textarea "będziemy jeszcze poprawiać pliki Pani Małgosiu bo klient chce zrobić odcięcie w…"
click at [449, 370] on input "file" at bounding box center [447, 367] width 9 height 12
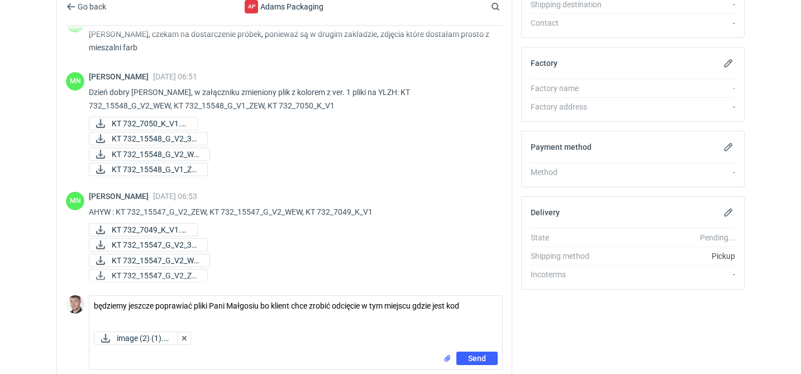
scroll to position [418, 0]
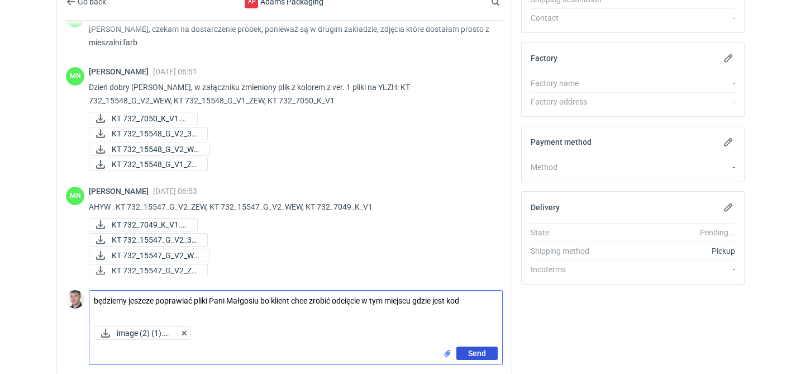
click at [477, 350] on span "Send" at bounding box center [477, 353] width 18 height 8
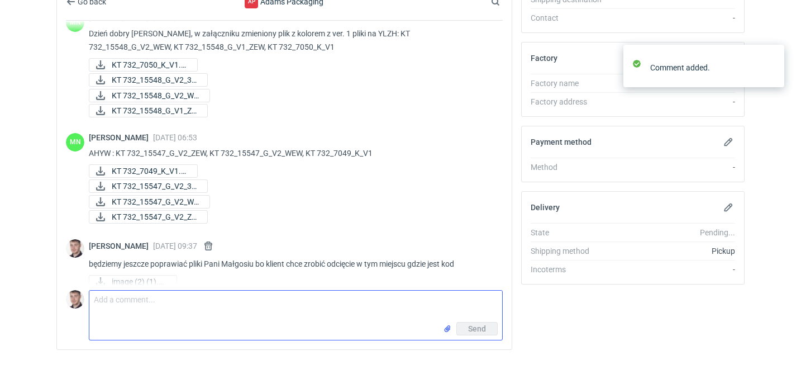
scroll to position [1259, 0]
